Goal: Task Accomplishment & Management: Complete application form

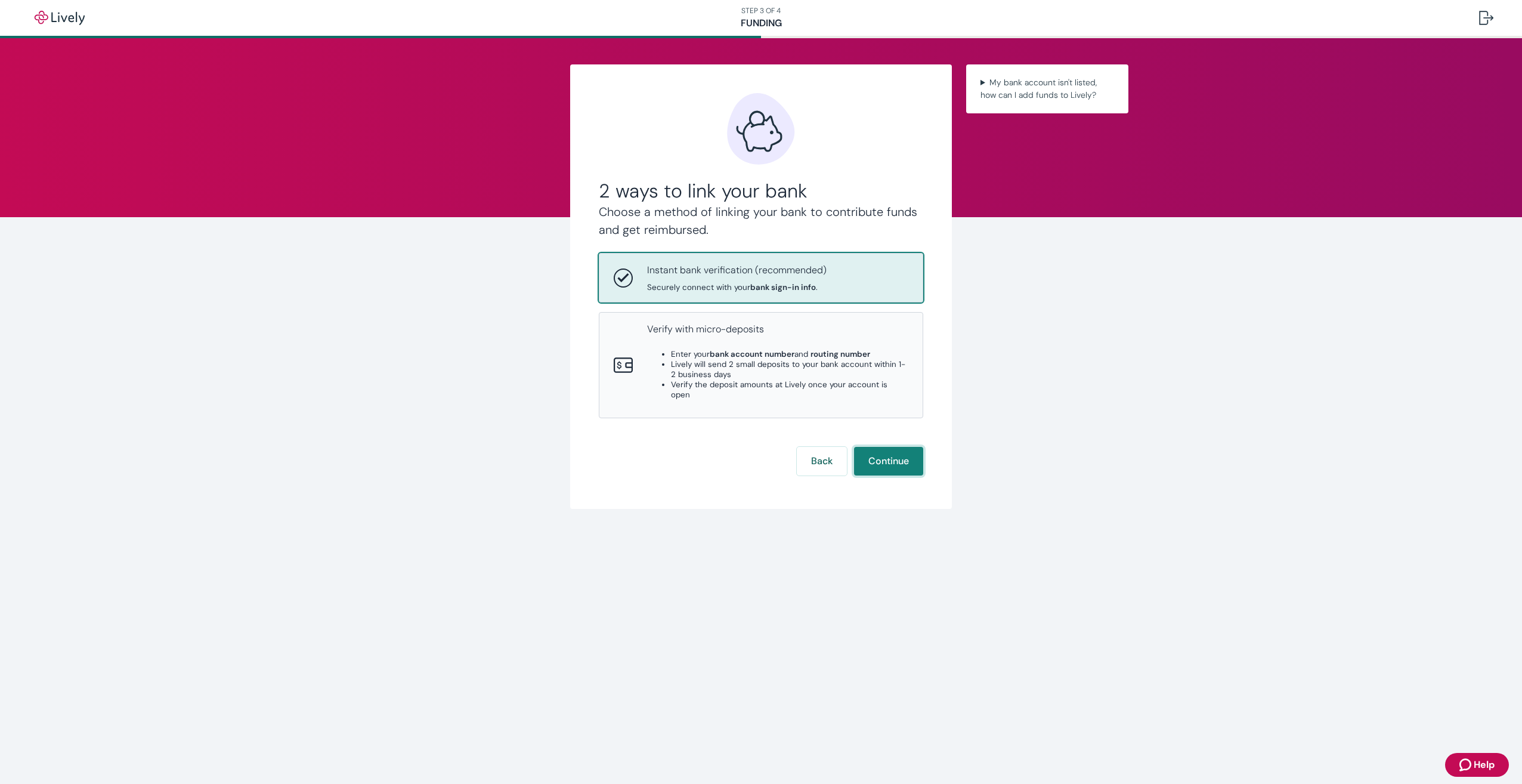
click at [902, 447] on button "Continue" at bounding box center [888, 461] width 69 height 29
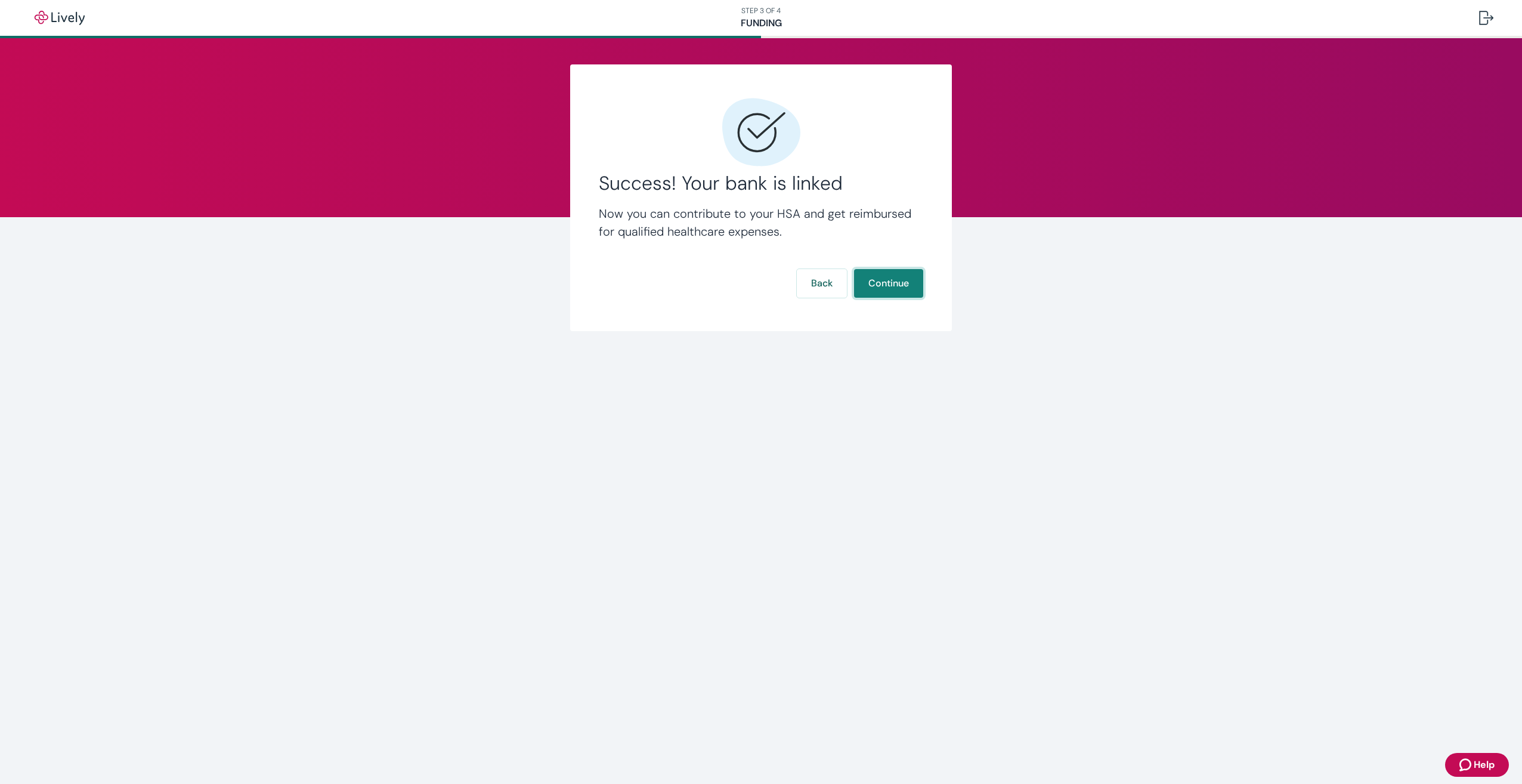
click at [888, 283] on button "Continue" at bounding box center [888, 283] width 69 height 29
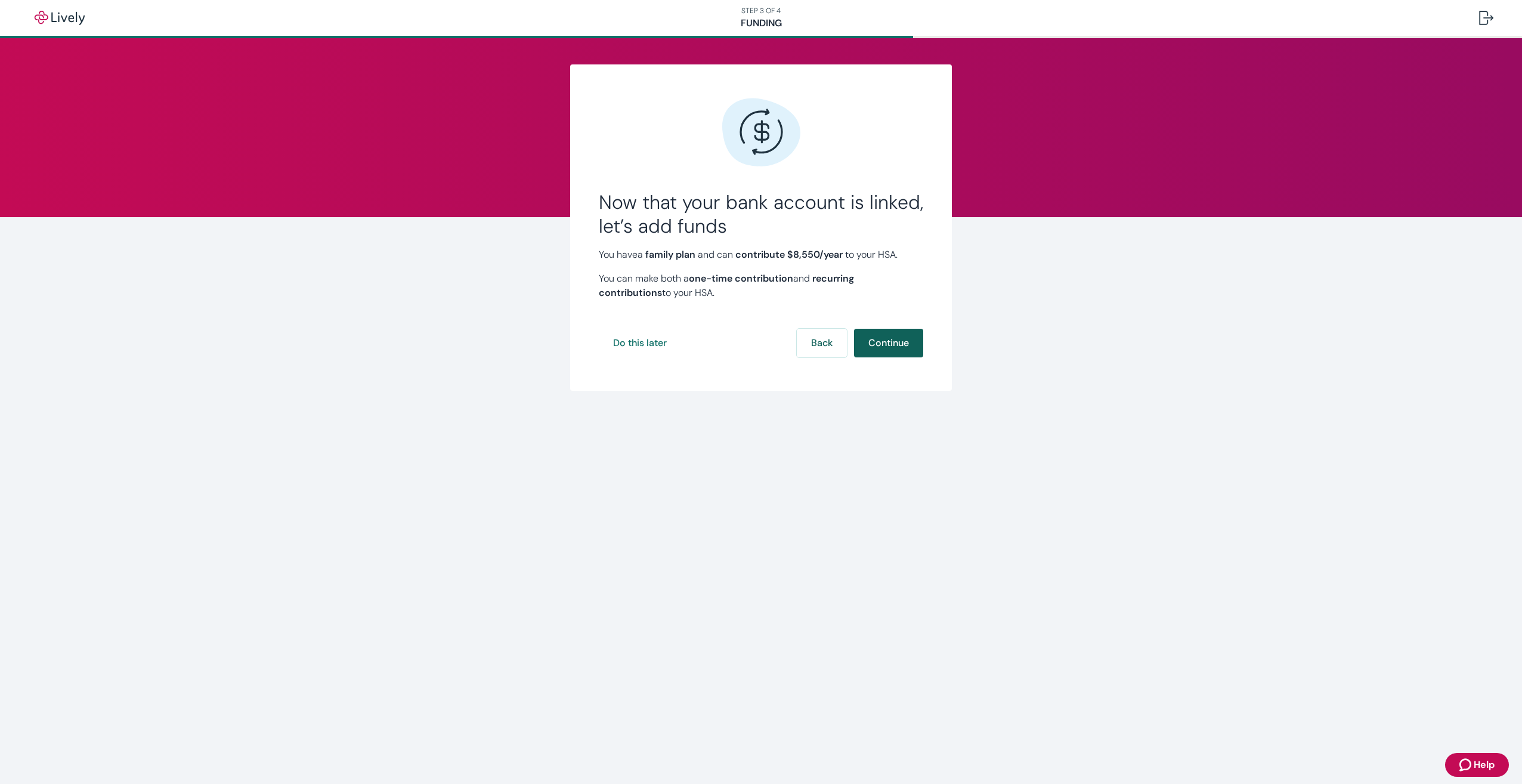
click at [893, 347] on button "Continue" at bounding box center [888, 343] width 69 height 29
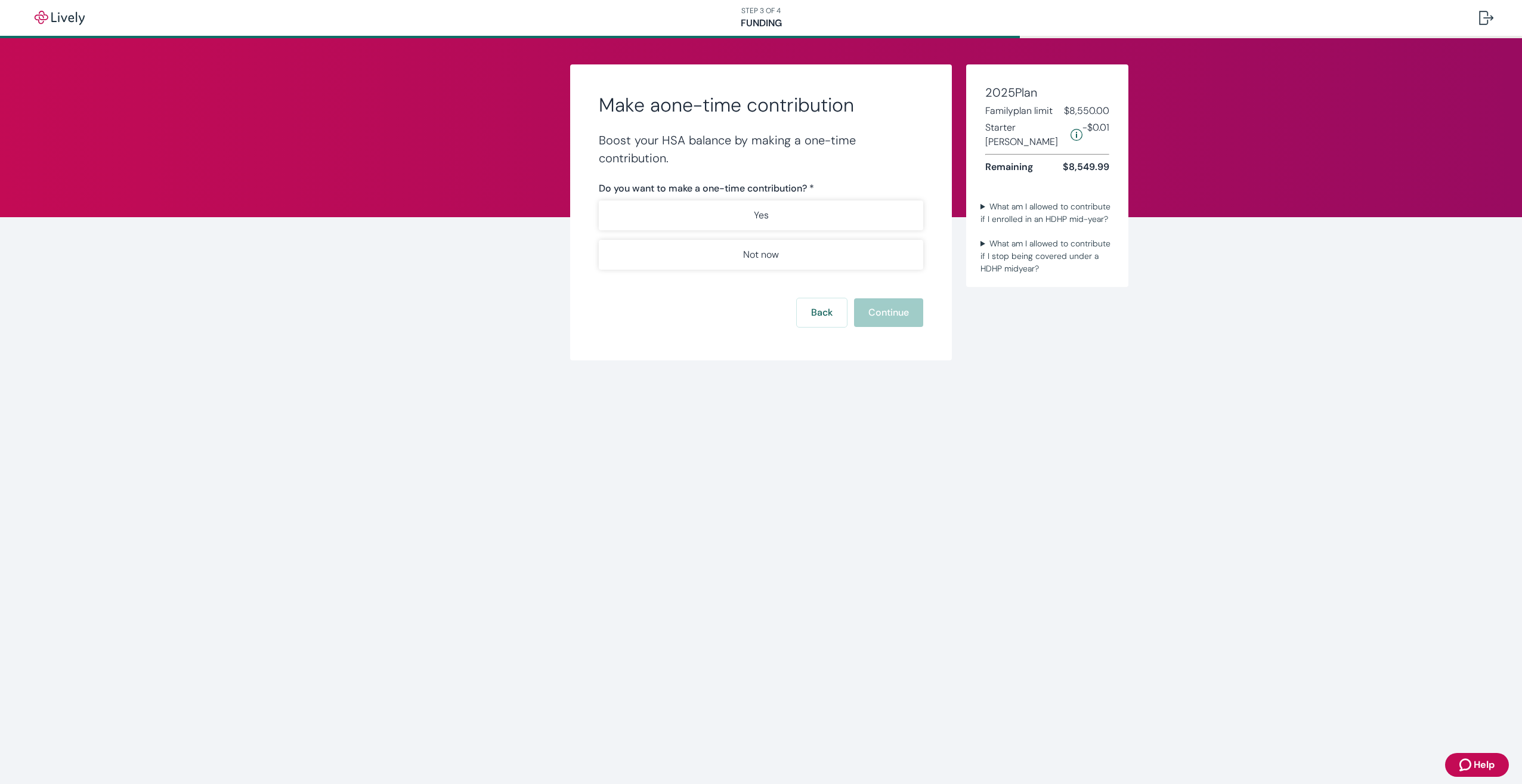
click at [796, 199] on div "Do you want to make a one-time contribution? * Yes Not now" at bounding box center [761, 225] width 325 height 88
click at [786, 206] on button "Yes" at bounding box center [761, 215] width 325 height 30
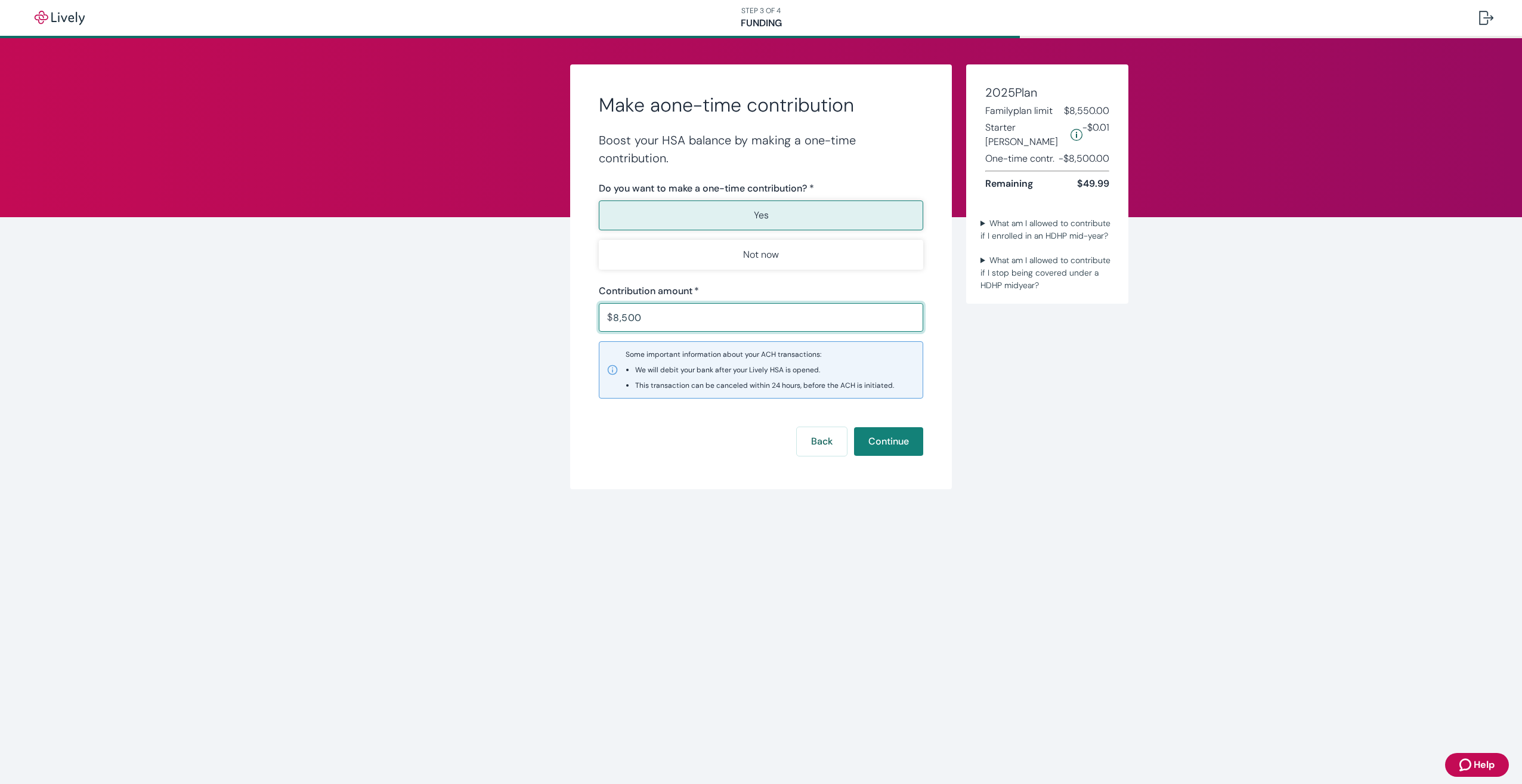
drag, startPoint x: 670, startPoint y: 319, endPoint x: 543, endPoint y: 329, distance: 127.4
click at [543, 329] on div "Make a one-time contribution Boost your HSA balance by making a one-time contri…" at bounding box center [761, 277] width 573 height 425
type input "8"
type input "8,550.00"
click at [887, 438] on button "Continue" at bounding box center [888, 441] width 69 height 29
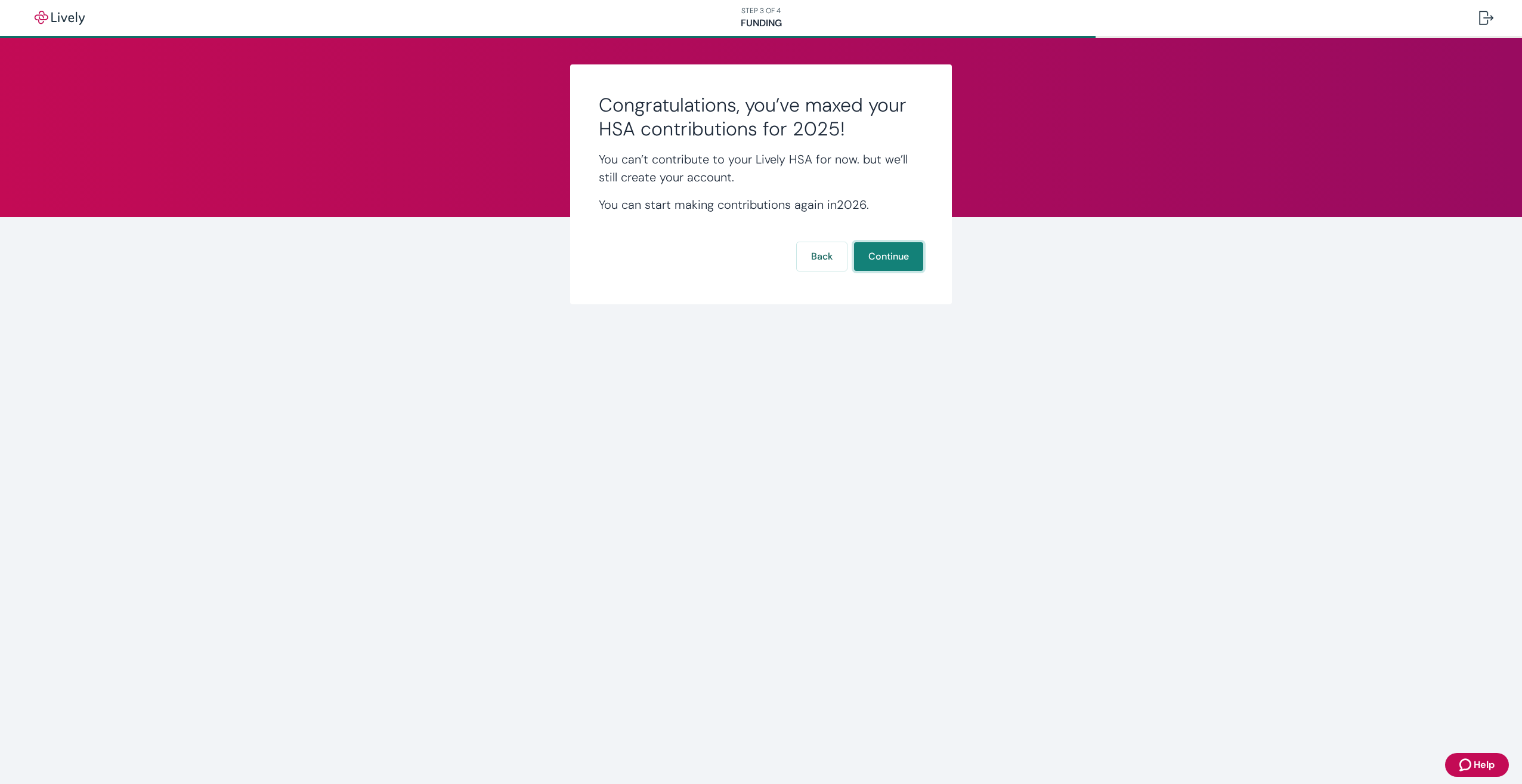
click at [904, 254] on button "Continue" at bounding box center [888, 256] width 69 height 29
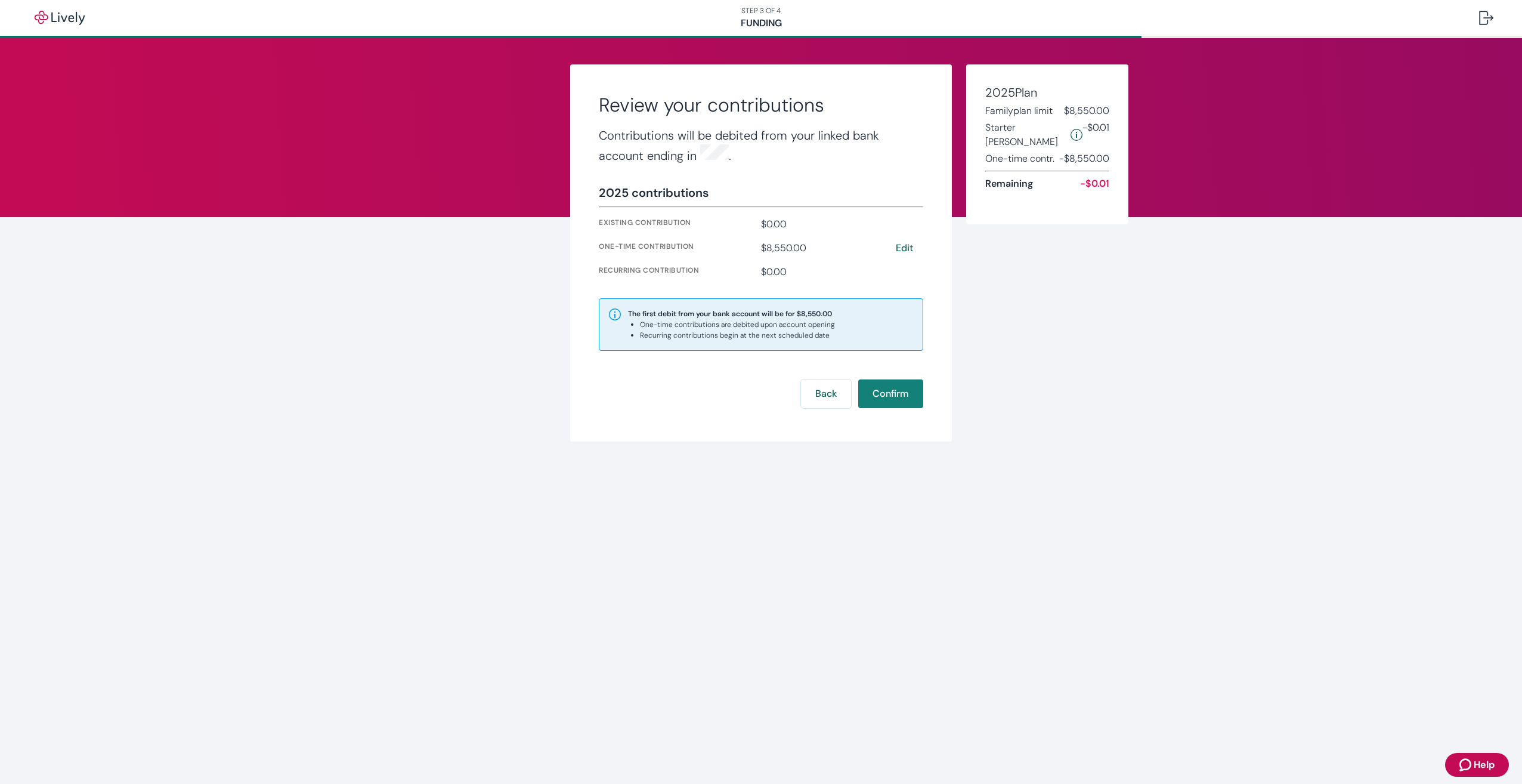
click at [1096, 304] on div "Review your contributions Contributions will be debited from your linked bank a…" at bounding box center [761, 268] width 1522 height 460
click at [822, 387] on button "Back" at bounding box center [826, 394] width 50 height 29
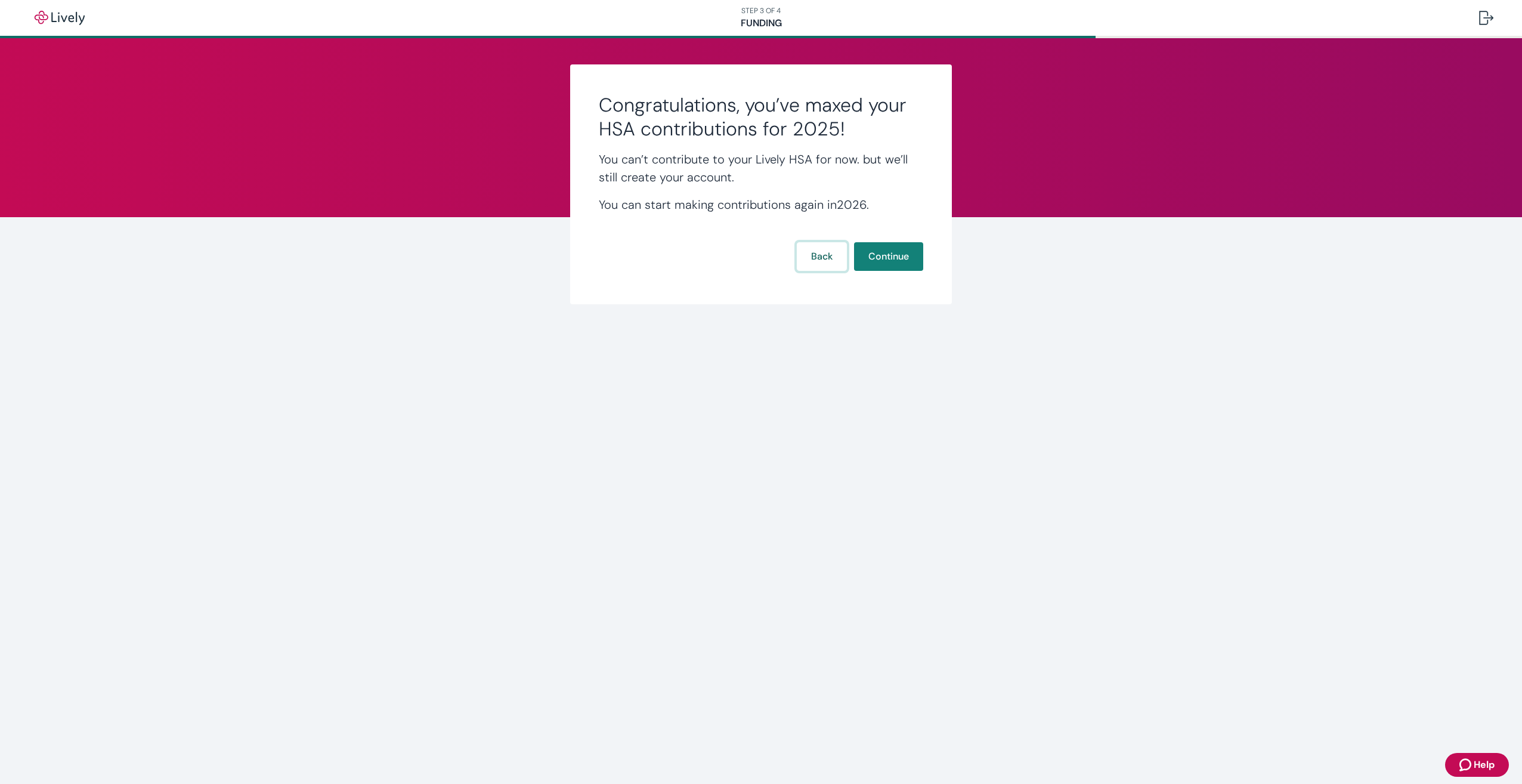
click at [823, 252] on button "Back" at bounding box center [822, 256] width 50 height 29
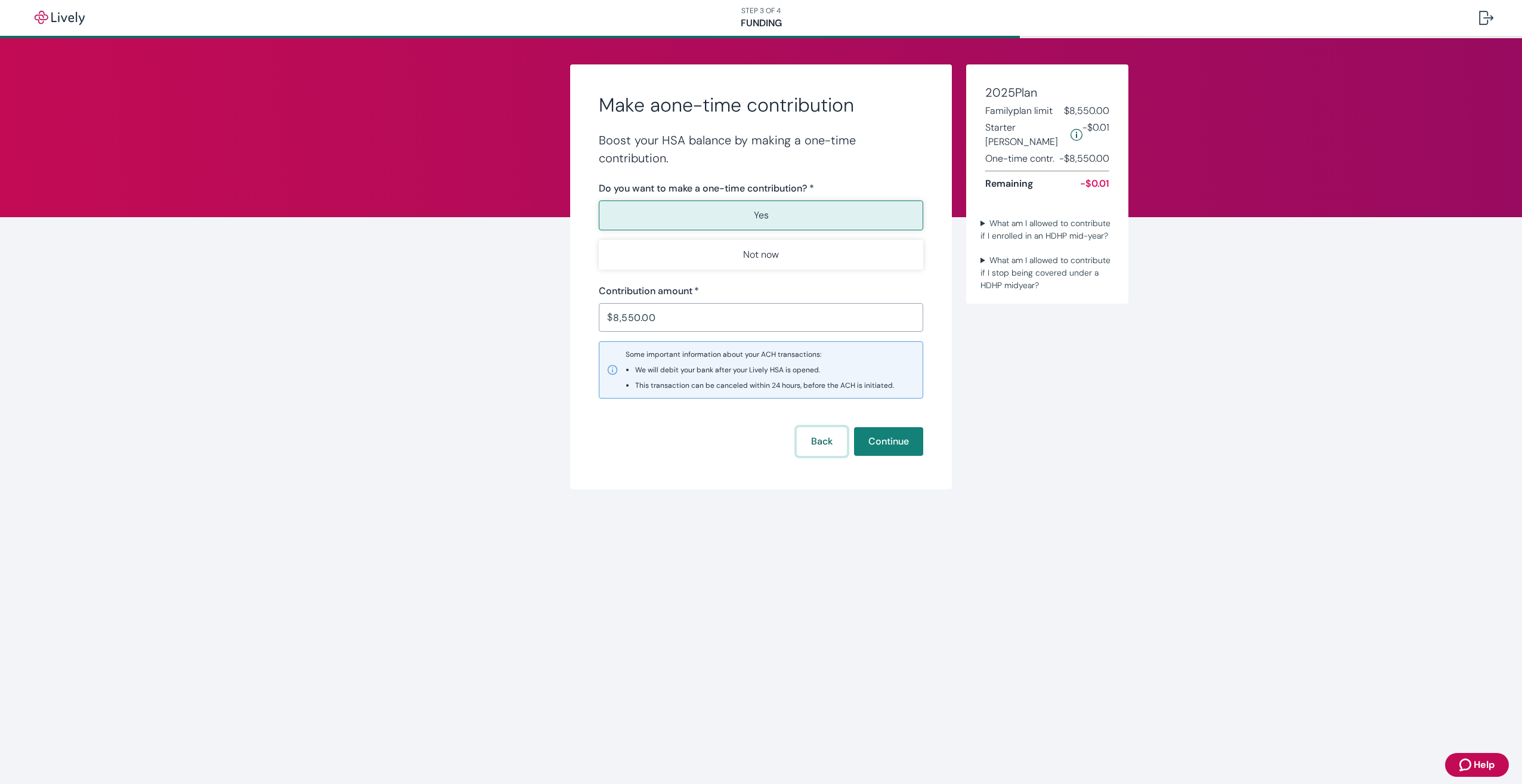
click at [815, 446] on button "Back" at bounding box center [822, 441] width 50 height 29
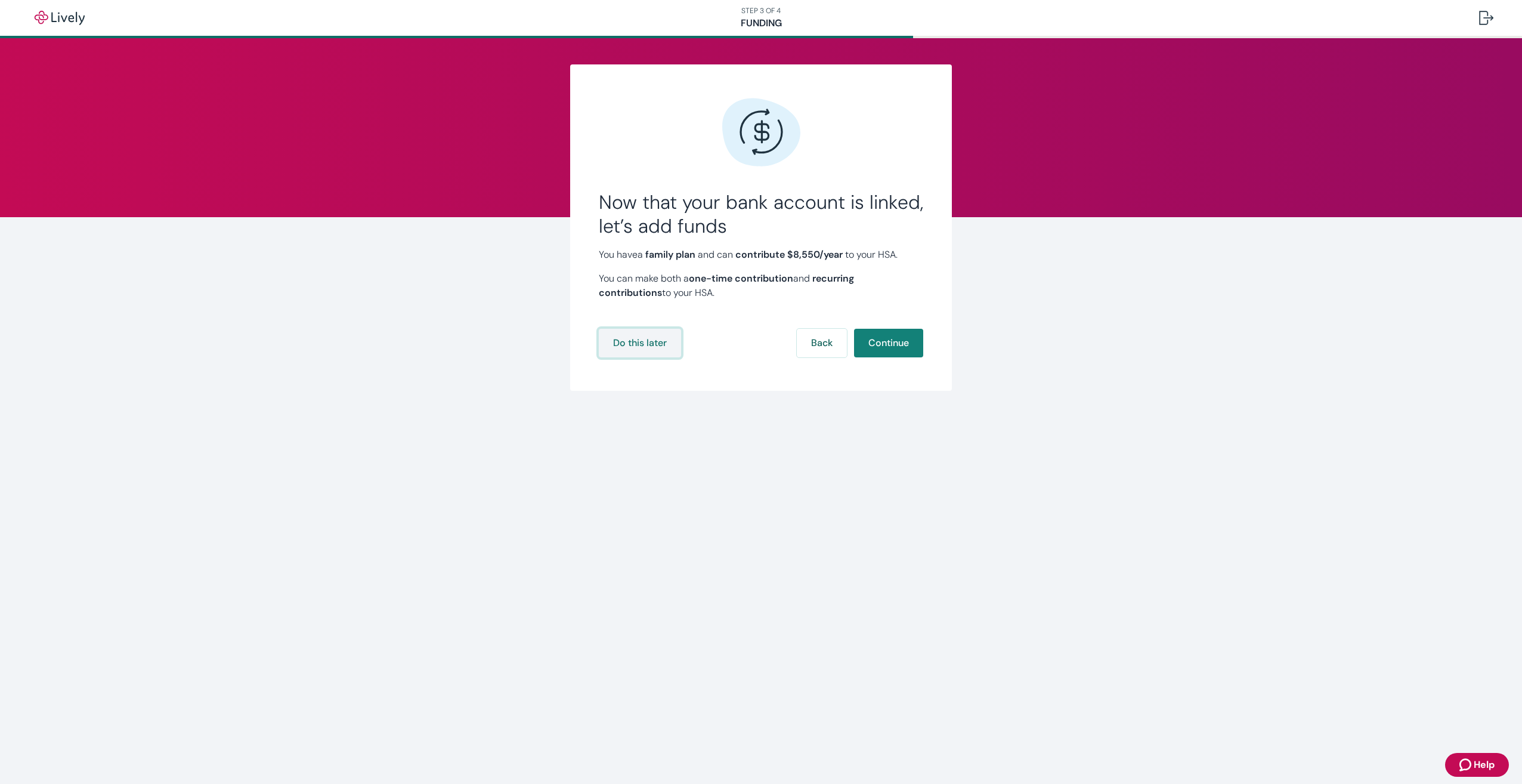
click at [646, 346] on button "Do this later" at bounding box center [640, 343] width 82 height 29
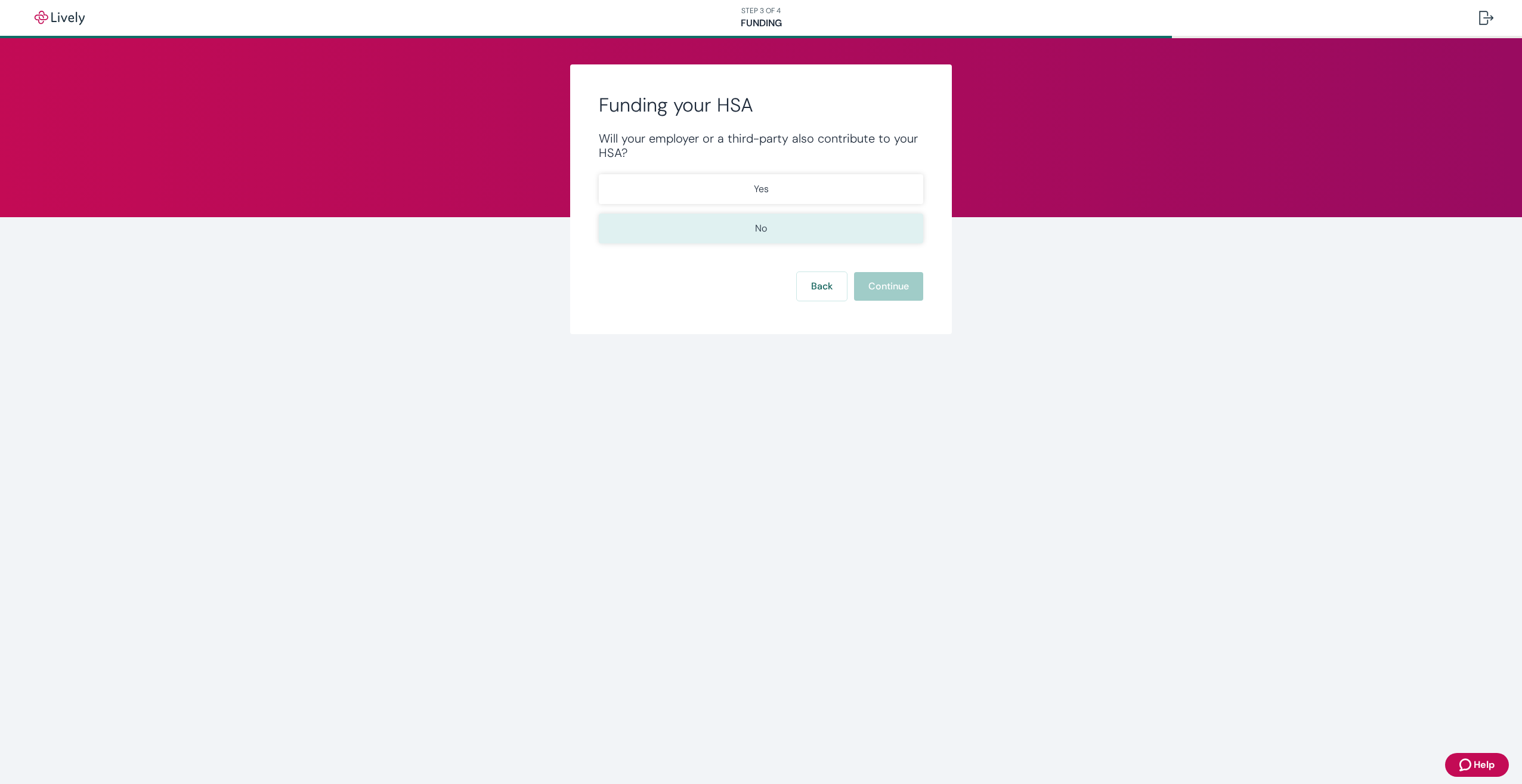
click at [740, 241] on button "No" at bounding box center [761, 228] width 325 height 30
click at [874, 292] on button "Continue" at bounding box center [888, 286] width 69 height 29
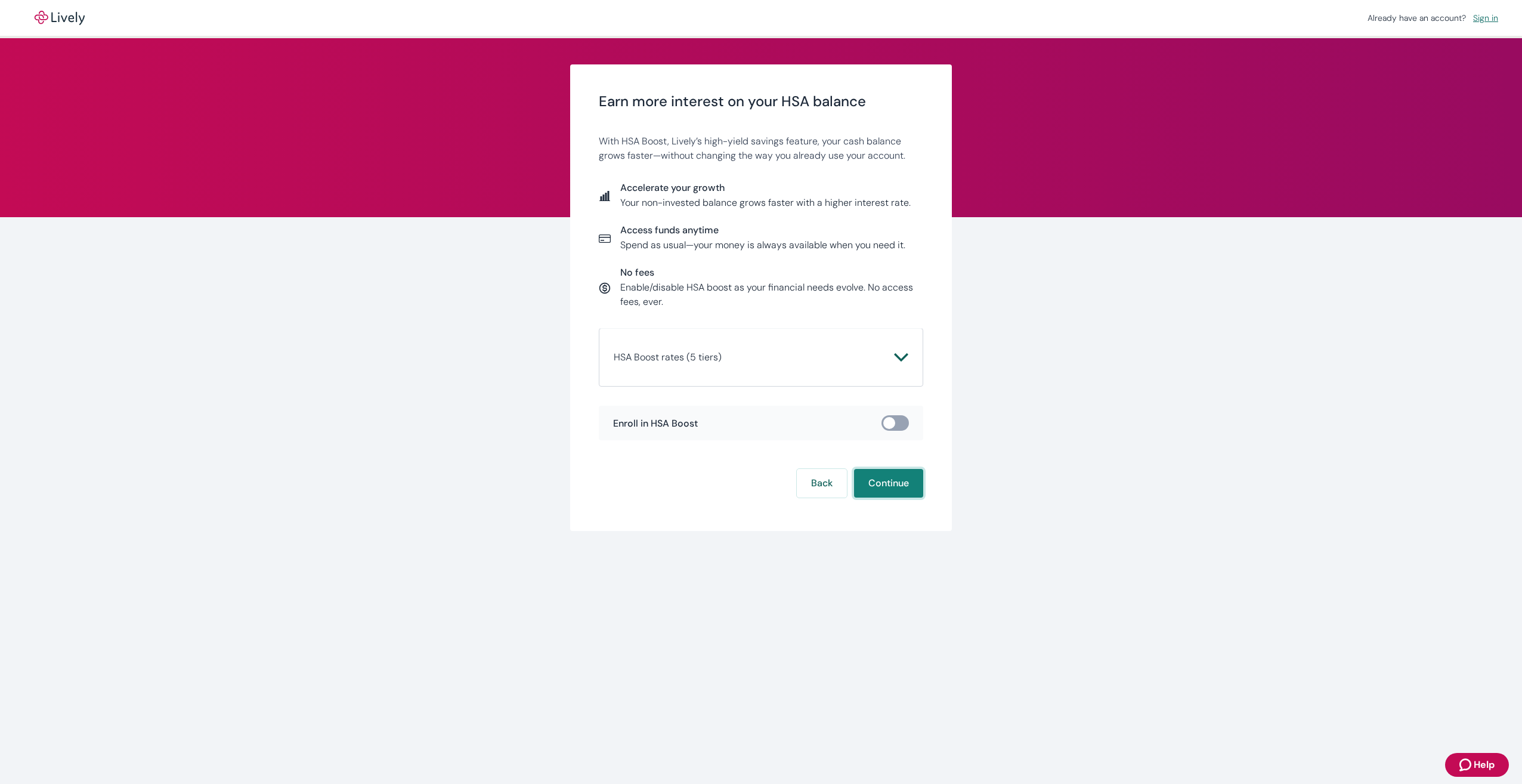
click at [895, 487] on button "Continue" at bounding box center [888, 483] width 69 height 29
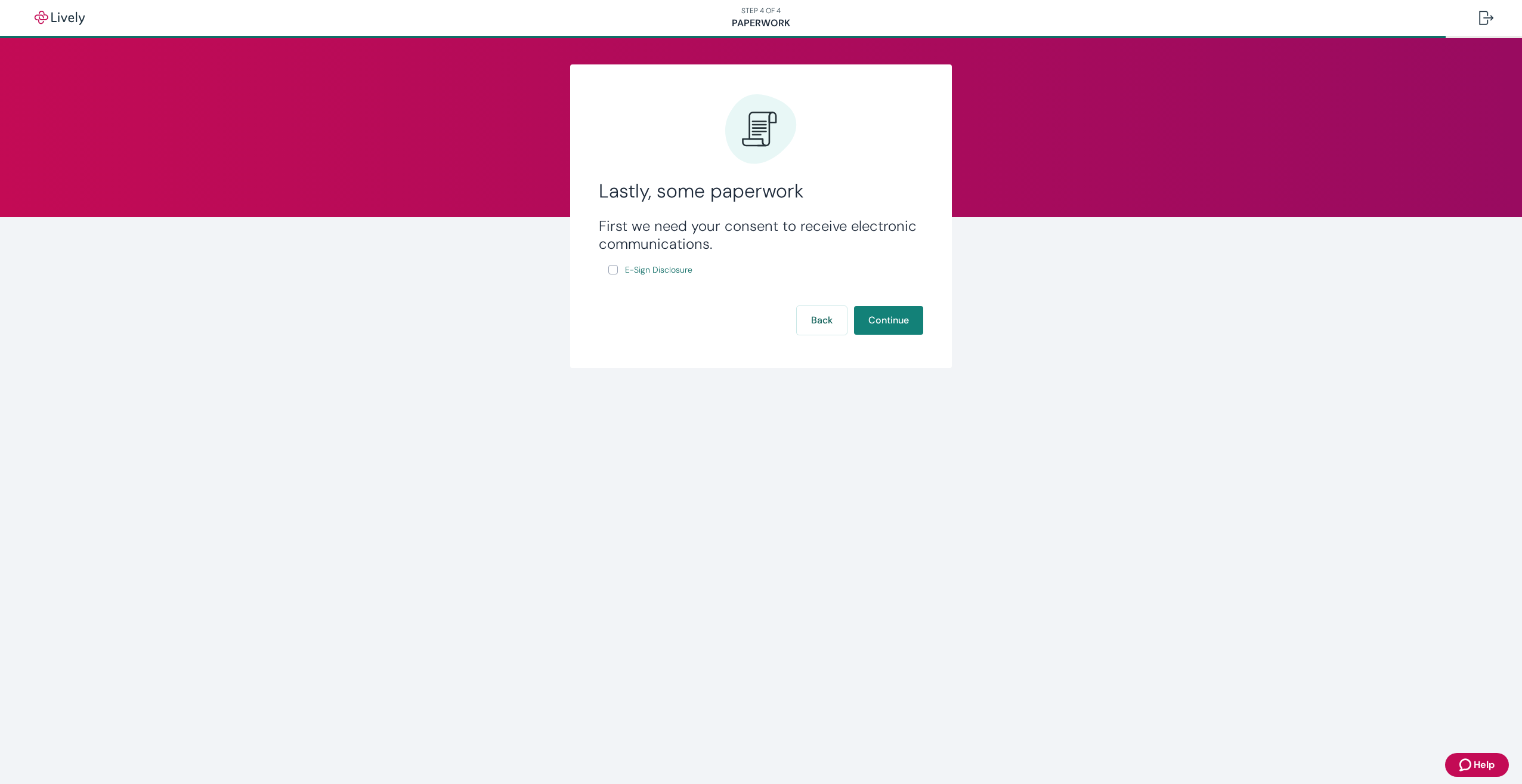
click at [614, 269] on input "E-Sign Disclosure" at bounding box center [613, 270] width 10 height 10
checkbox input "true"
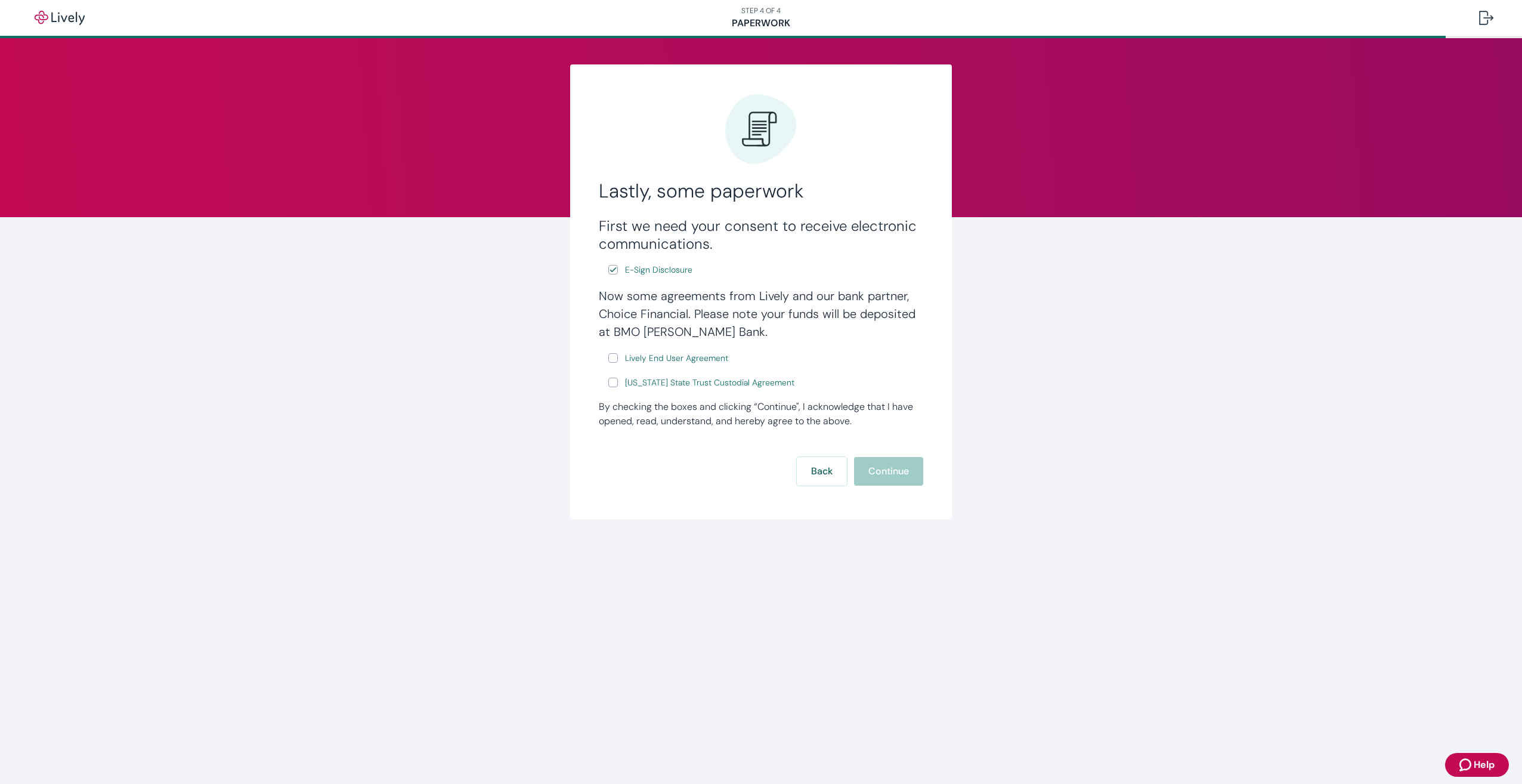
click at [612, 360] on input "Lively End User Agreement" at bounding box center [613, 358] width 10 height 10
checkbox input "true"
click at [646, 273] on span "E-Sign Disclosure" at bounding box center [659, 270] width 68 height 12
click at [651, 357] on span "Lively End User Agreement" at bounding box center [677, 358] width 103 height 12
click at [612, 386] on input "[US_STATE] State Trust Custodial Agreement" at bounding box center [613, 382] width 10 height 10
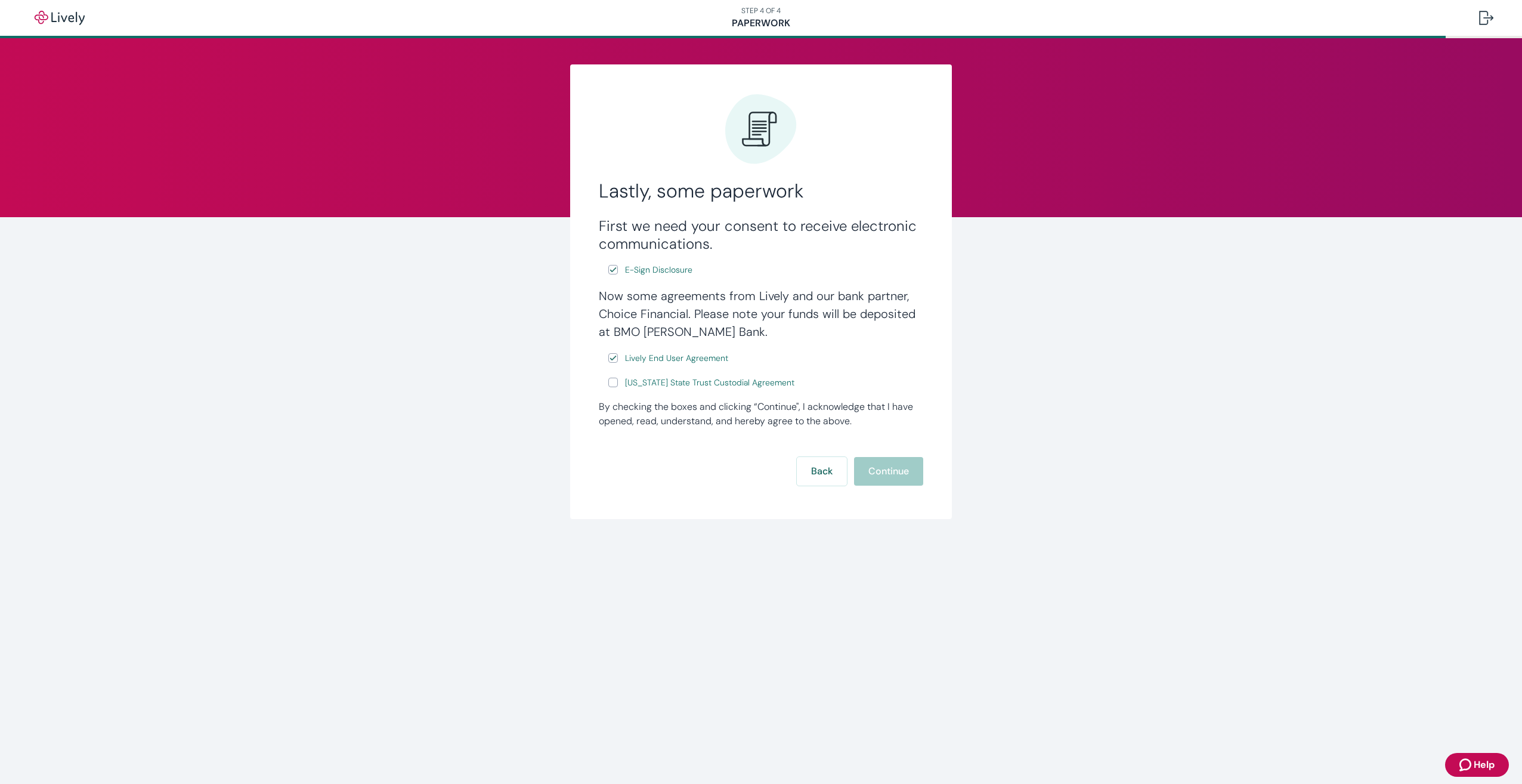
checkbox input "true"
click at [643, 385] on span "[US_STATE] State Trust Custodial Agreement" at bounding box center [710, 382] width 169 height 12
click at [891, 475] on button "Continue" at bounding box center [888, 471] width 69 height 29
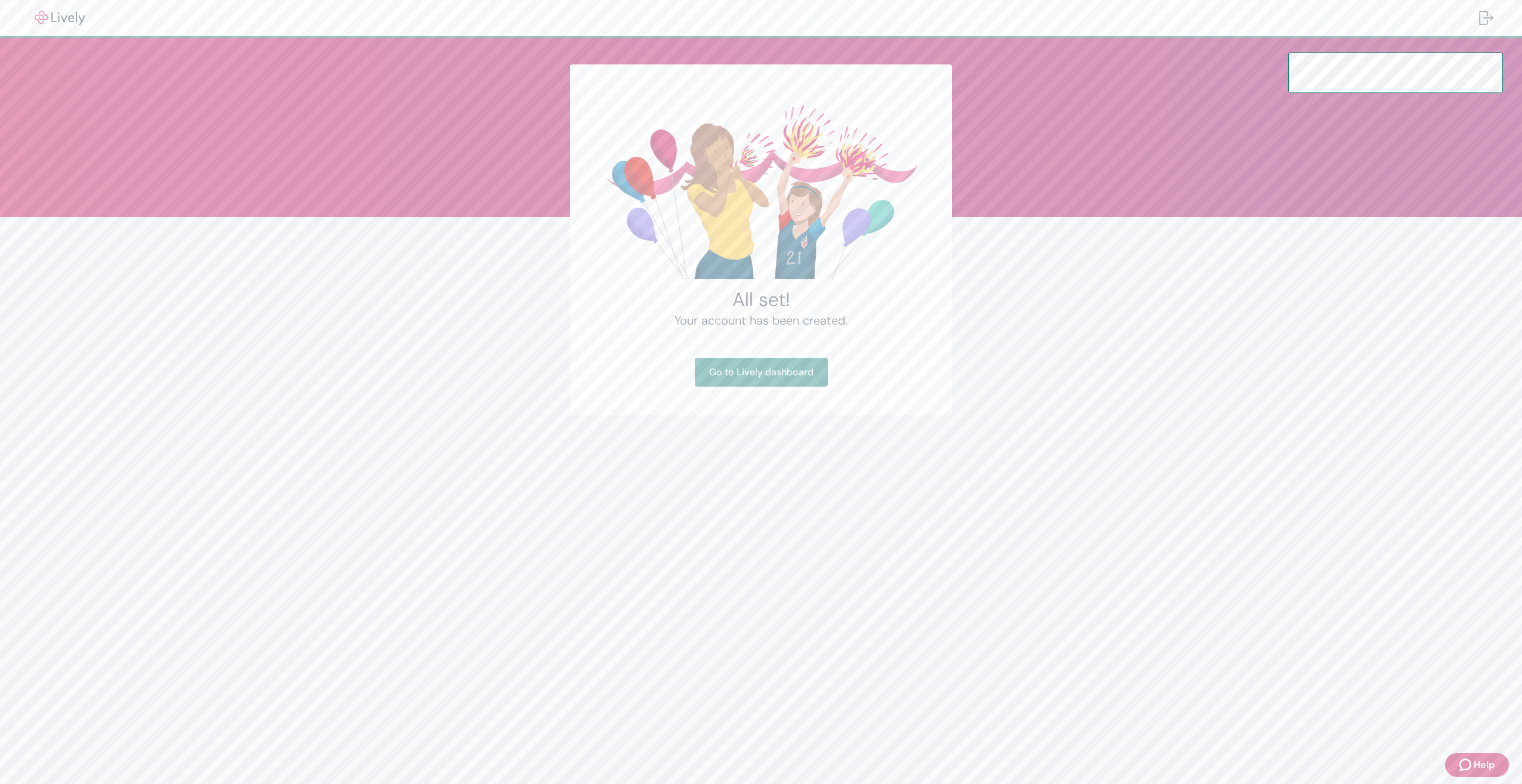
click at [745, 351] on div "Your account has been created. Go to Lively dashboard" at bounding box center [761, 349] width 325 height 75
click at [741, 380] on link "Go to Lively dashboard" at bounding box center [761, 372] width 133 height 29
